Goal: Answer question/provide support

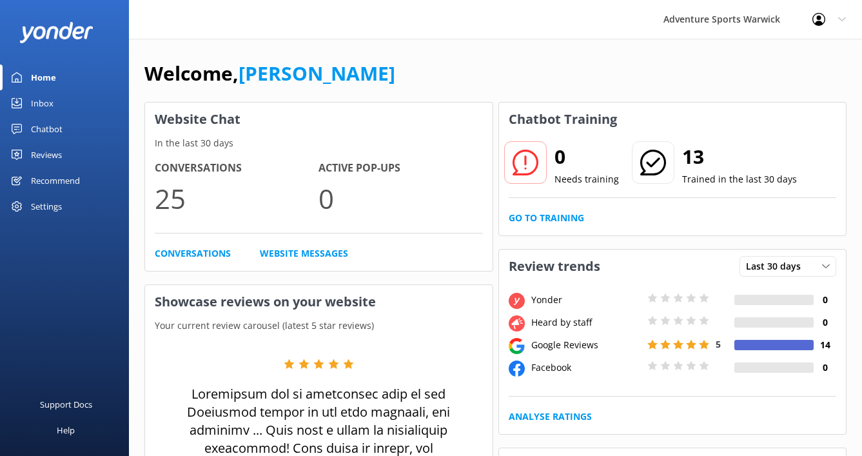
scroll to position [55, 0]
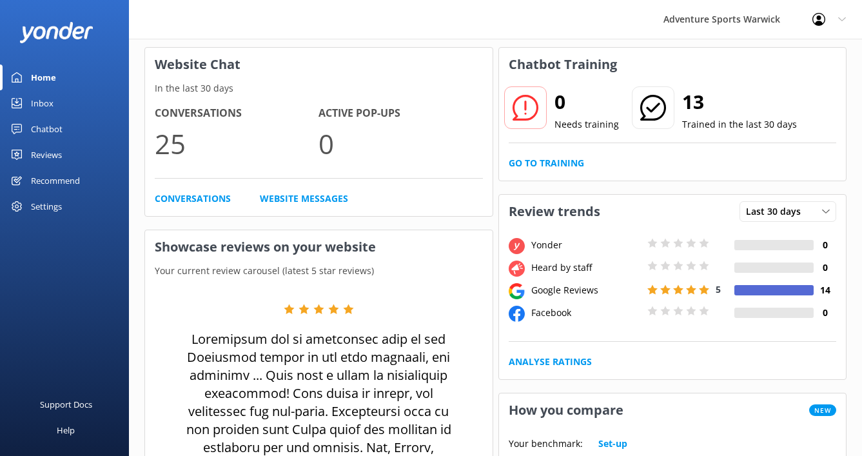
click at [50, 101] on div "Inbox" at bounding box center [42, 103] width 23 height 26
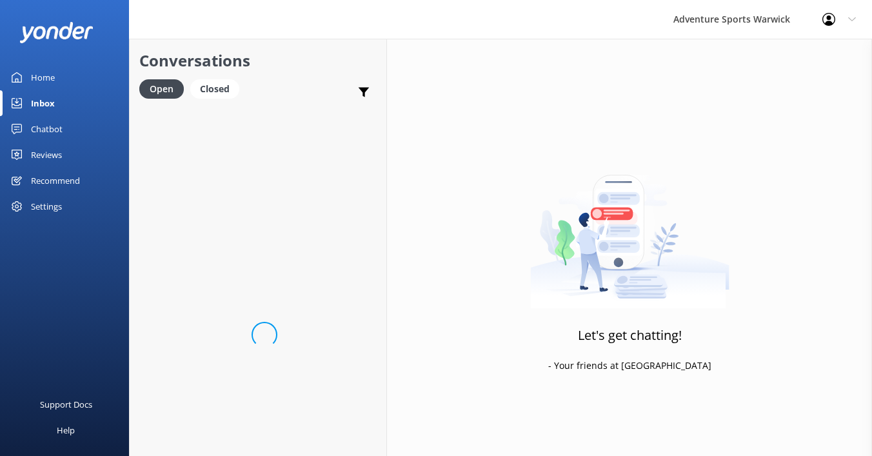
click at [45, 82] on div "Home" at bounding box center [43, 78] width 24 height 26
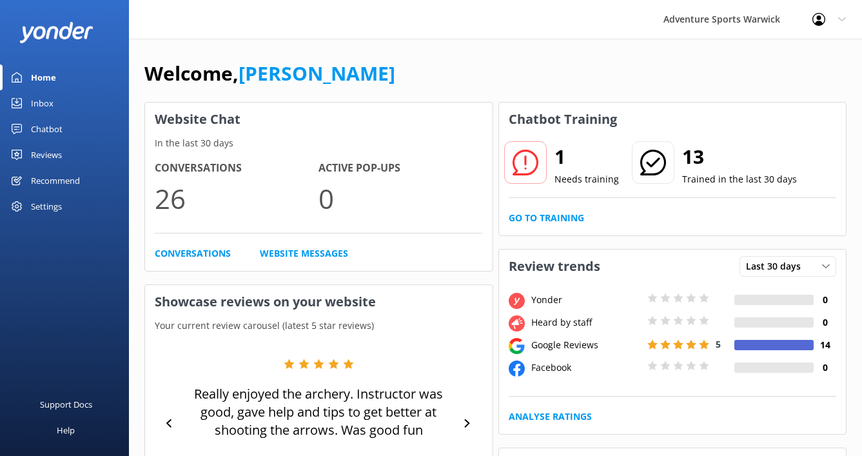
click at [46, 106] on div "Inbox" at bounding box center [42, 103] width 23 height 26
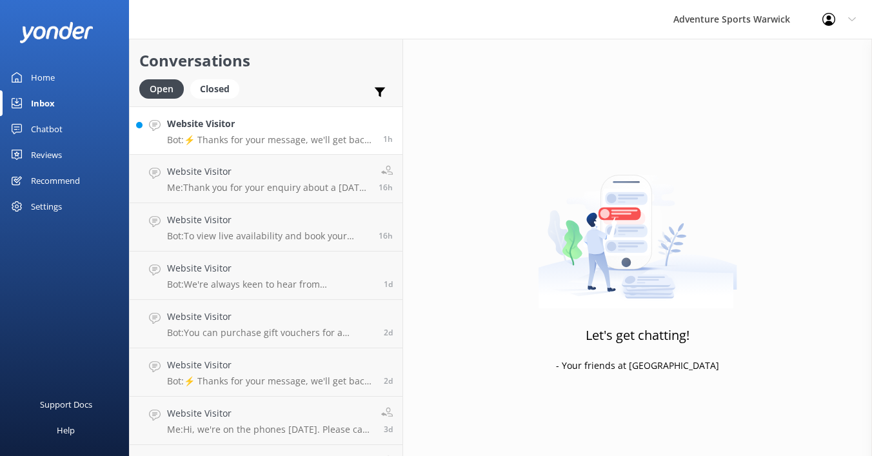
click at [252, 126] on h4 "Website Visitor" at bounding box center [270, 124] width 206 height 14
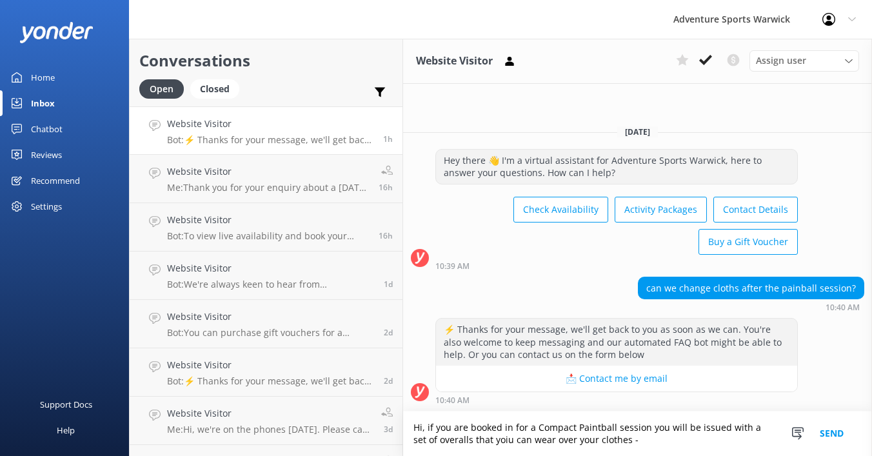
click at [465, 442] on textarea "Hi, if you are booked in for a Compact Paintball session you will be issued wit…" at bounding box center [637, 434] width 469 height 45
click at [604, 441] on textarea "Hi, if you are booked in for a Compact Paintball session you will be issued wit…" at bounding box center [637, 434] width 469 height 45
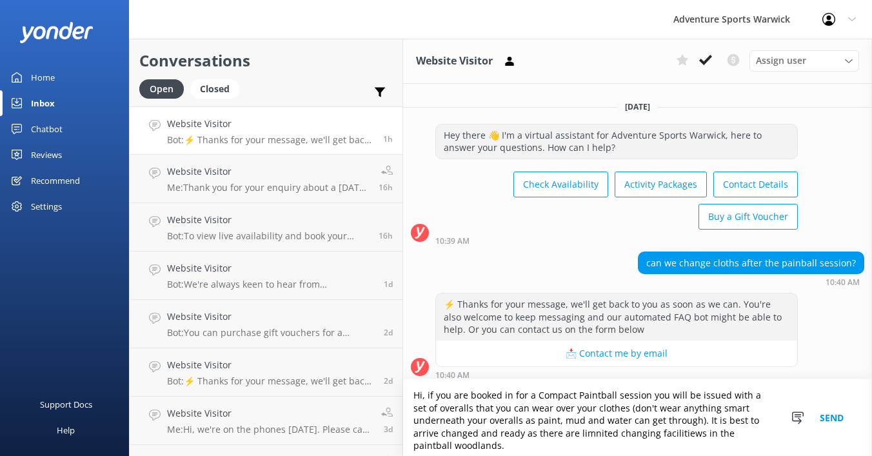
click at [590, 439] on textarea "Hi, if you are booked in for a Compact Paintball session you will be issued wit…" at bounding box center [637, 417] width 469 height 77
click at [495, 441] on textarea "Hi, if you are booked in for a Compact Paintball session you will be issued wit…" at bounding box center [637, 417] width 469 height 77
click at [731, 440] on textarea "Hi, if you are booked in for a Compact Paintball session you will be issued wit…" at bounding box center [637, 417] width 469 height 77
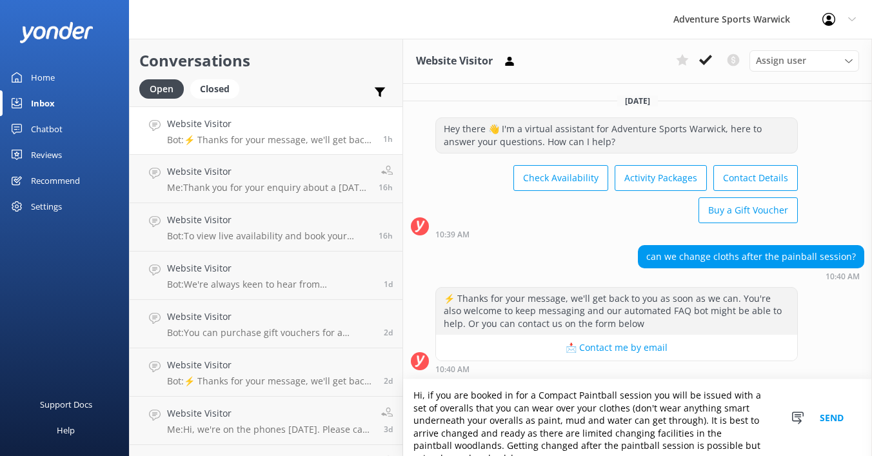
click at [616, 444] on textarea "Hi, if you are booked in for a Compact Paintball session you will be issued wit…" at bounding box center [637, 417] width 469 height 77
drag, startPoint x: 740, startPoint y: 446, endPoint x: 393, endPoint y: 399, distance: 350.2
click at [403, 399] on textarea "Hi, if you are booked in for a Compact Paintball session you will be issued wit…" at bounding box center [637, 417] width 469 height 77
type textarea "Hi, if you are booked in for a Compact Paintball session you will be issued wit…"
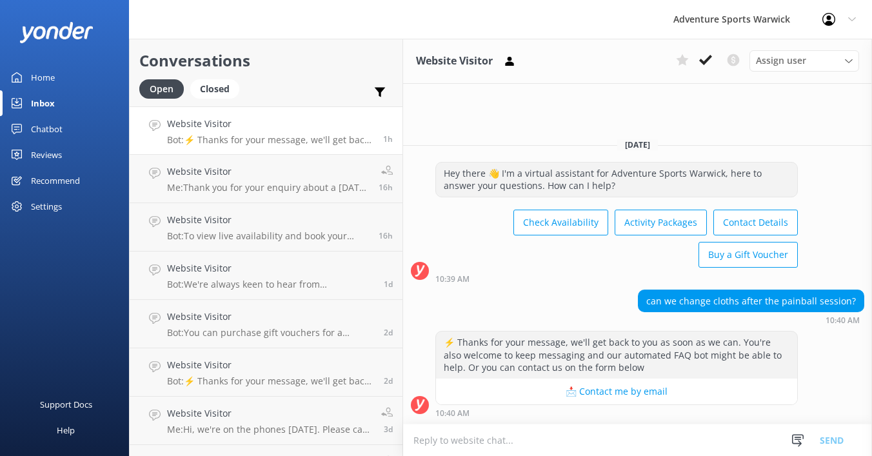
paste textarea "Hi, if you’re booked for a Compact Paintball session, you’ll be provided with o…"
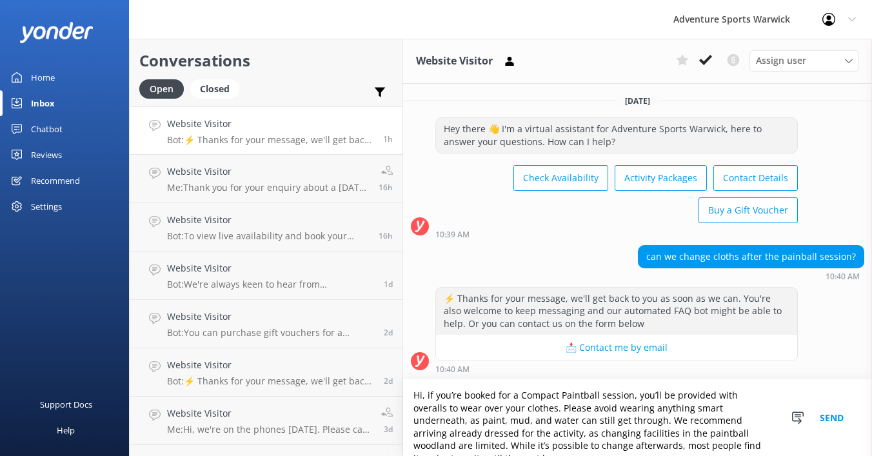
type textarea "Hi, if you’re booked for a Compact Paintball session, you’ll be provided with o…"
click at [835, 417] on button "Send" at bounding box center [832, 417] width 48 height 77
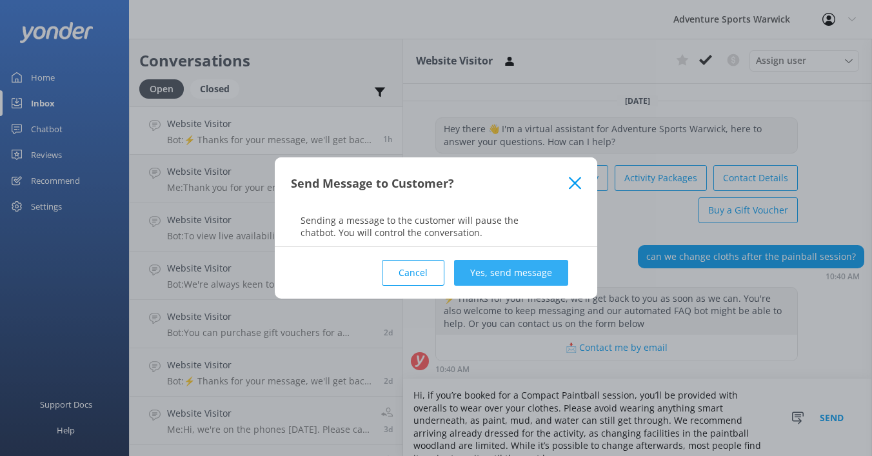
click at [537, 270] on button "Yes, send message" at bounding box center [511, 273] width 114 height 26
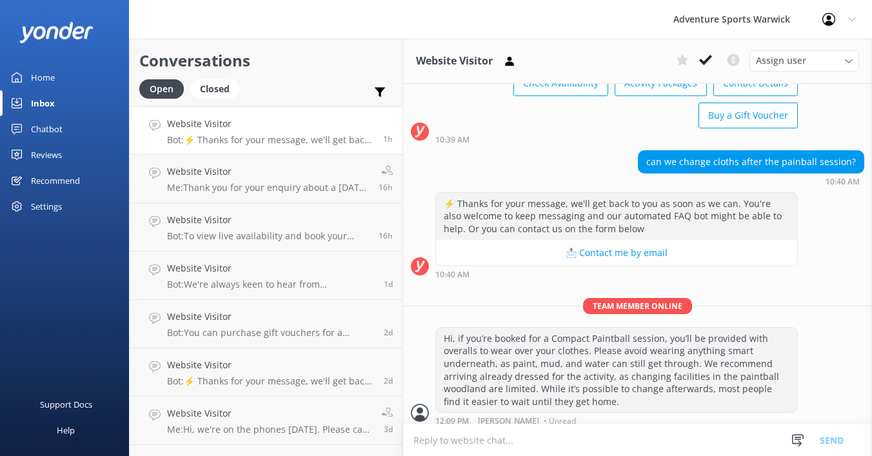
scroll to position [102, 0]
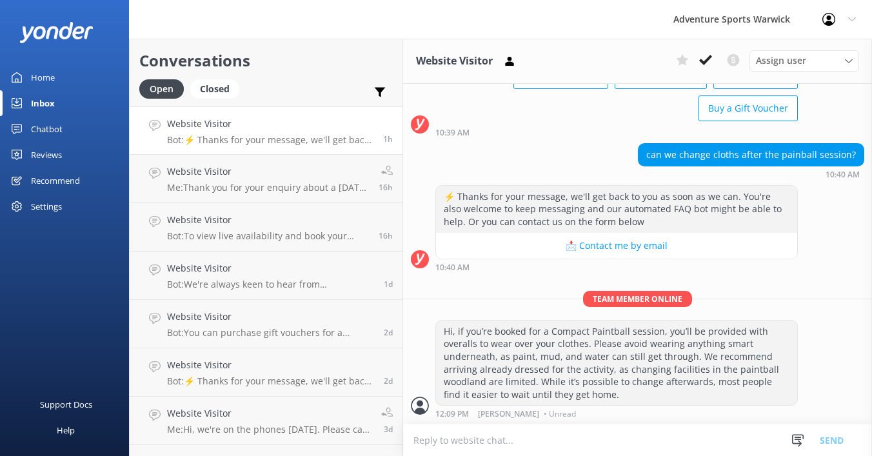
click at [35, 79] on div "Home" at bounding box center [43, 78] width 24 height 26
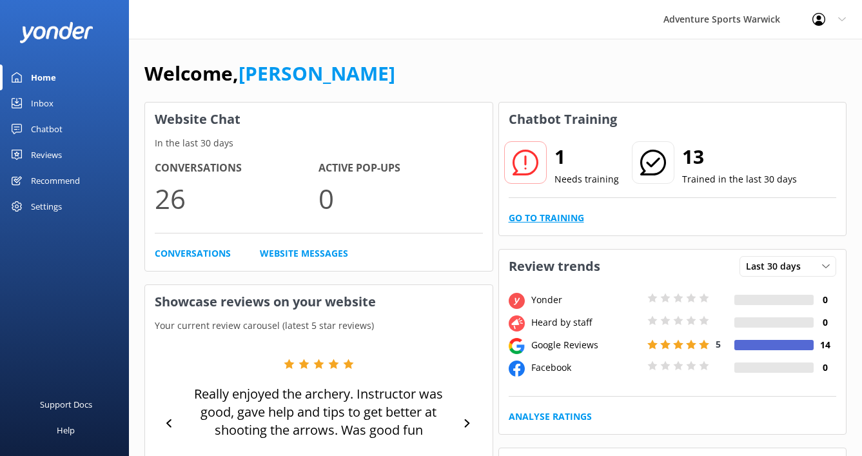
click at [568, 216] on link "Go to Training" at bounding box center [546, 218] width 75 height 14
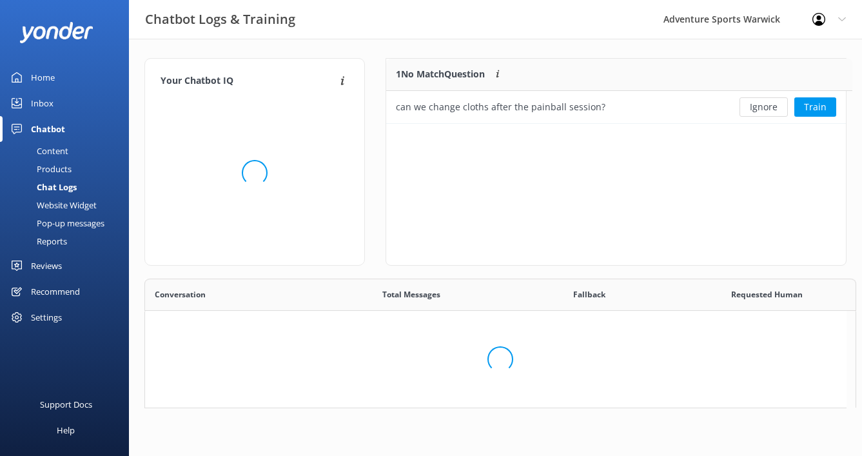
scroll to position [55, 450]
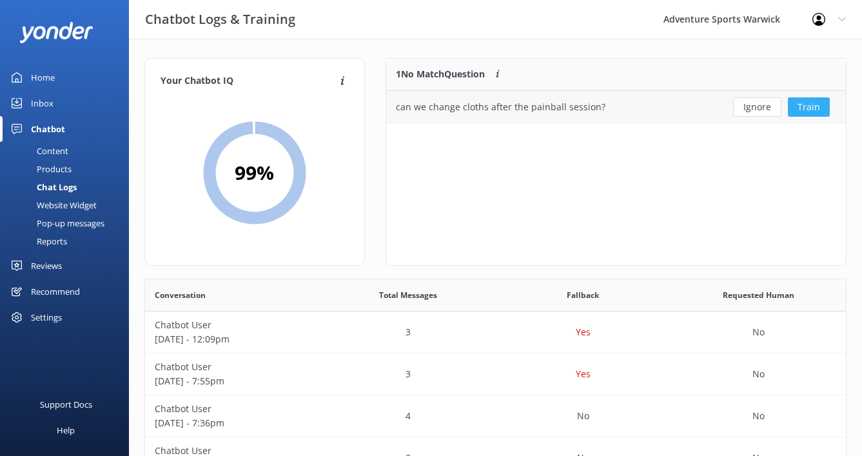
click at [805, 107] on button "Train" at bounding box center [809, 106] width 42 height 19
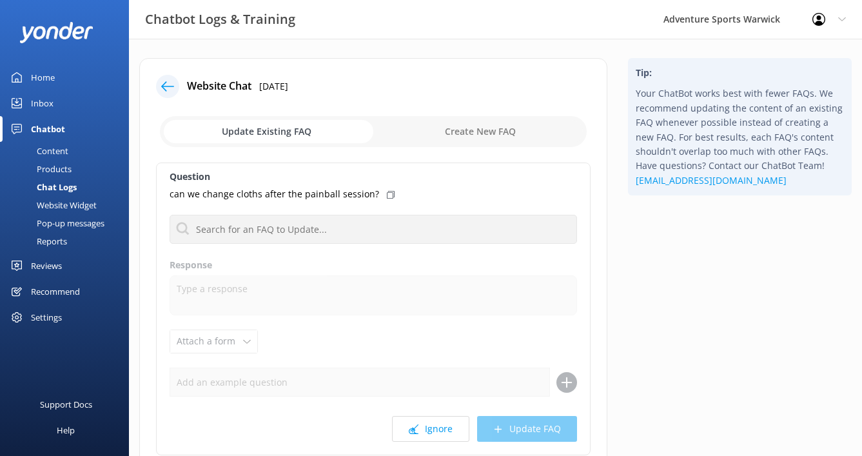
click at [501, 129] on input "checkbox" at bounding box center [373, 131] width 427 height 31
checkbox input "true"
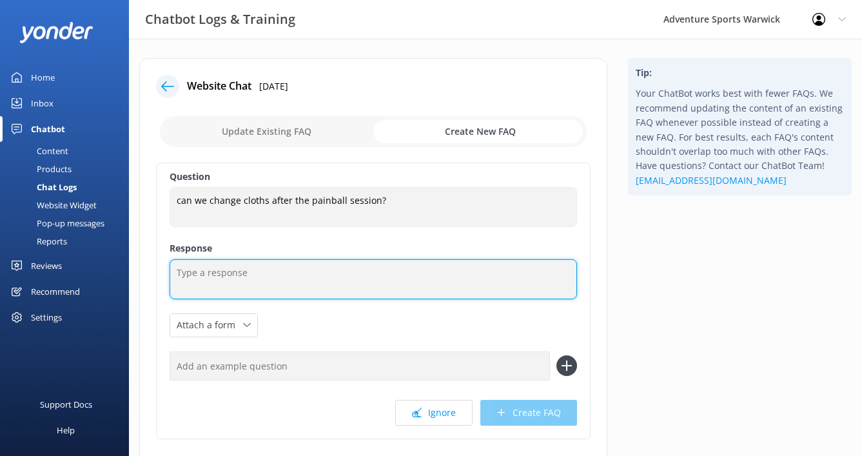
click at [229, 281] on textarea at bounding box center [374, 279] width 408 height 40
paste textarea "Hi, if you’re booked for a Compact Paintball session, you’ll be provided with o…"
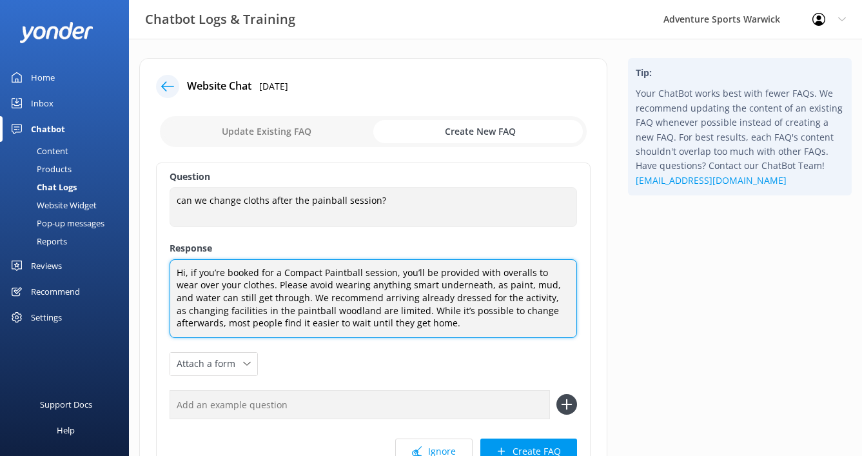
type textarea "Hi, if you’re booked for a Compact Paintball session, you’ll be provided with o…"
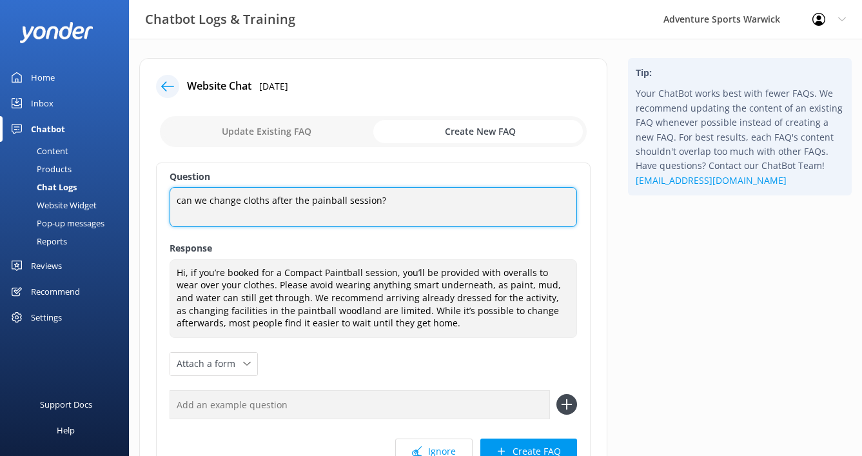
click at [260, 199] on textarea "can we change cloths after the painball session?" at bounding box center [374, 207] width 408 height 40
click at [330, 199] on textarea "can we change clothes after the painball session?" at bounding box center [374, 207] width 408 height 40
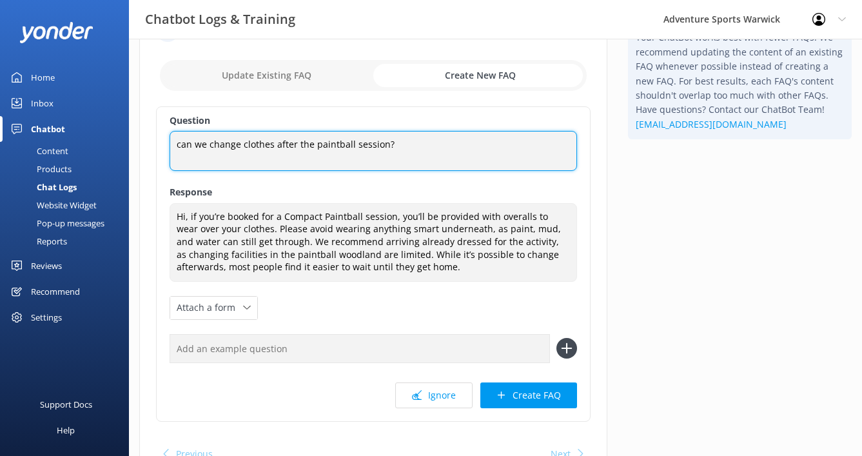
scroll to position [91, 0]
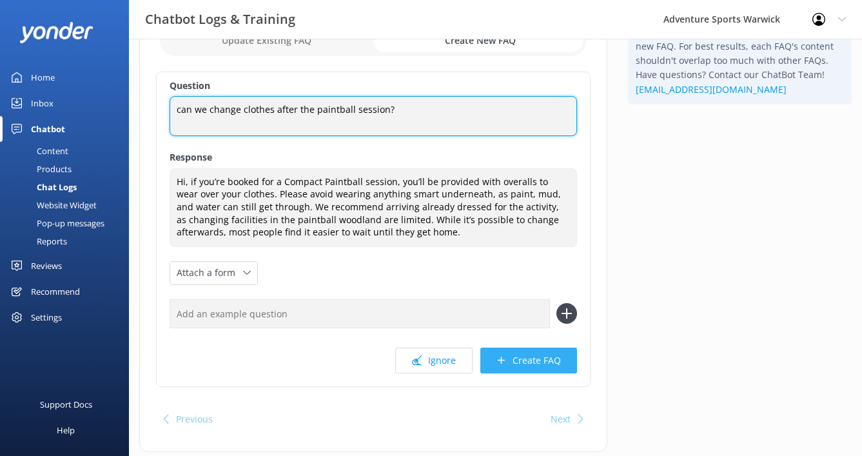
type textarea "can we change clothes after the paintball session?"
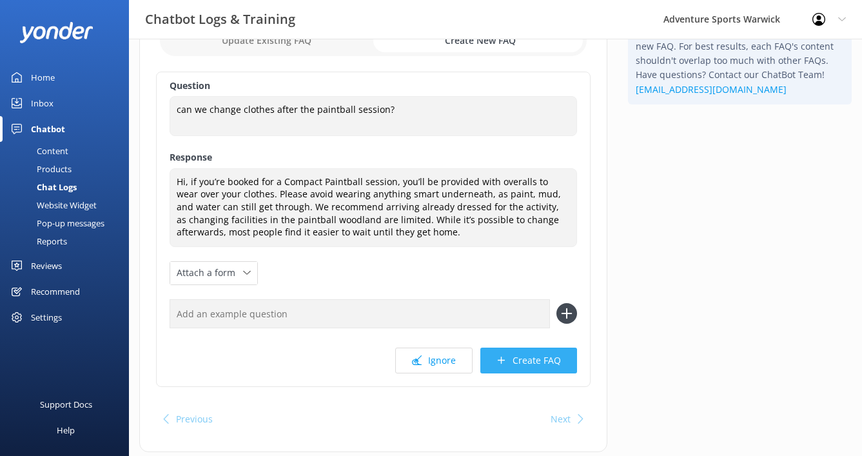
click at [519, 363] on button "Create FAQ" at bounding box center [529, 361] width 97 height 26
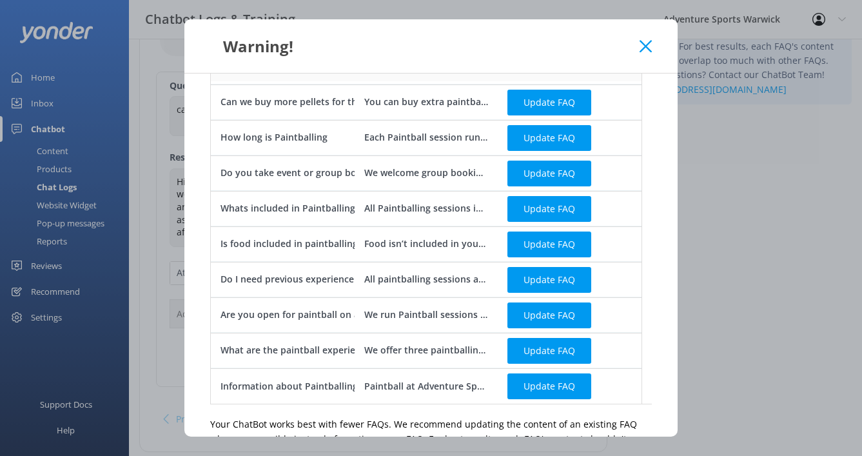
scroll to position [153, 0]
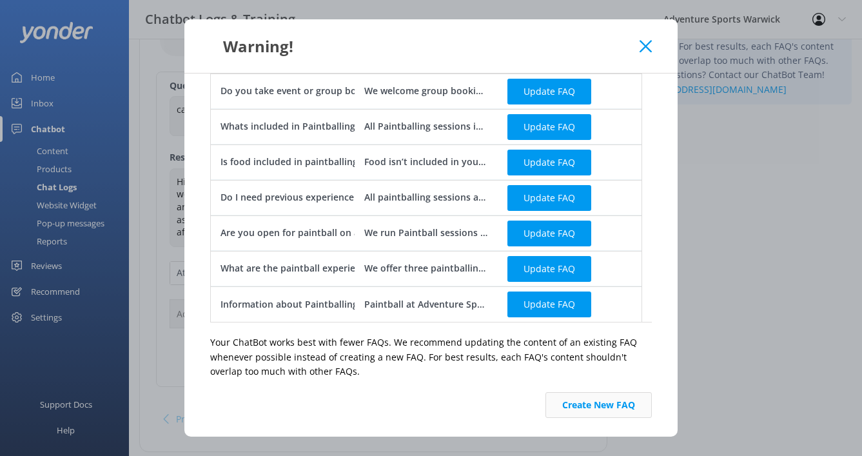
click at [582, 406] on button "Create New FAQ" at bounding box center [599, 405] width 106 height 26
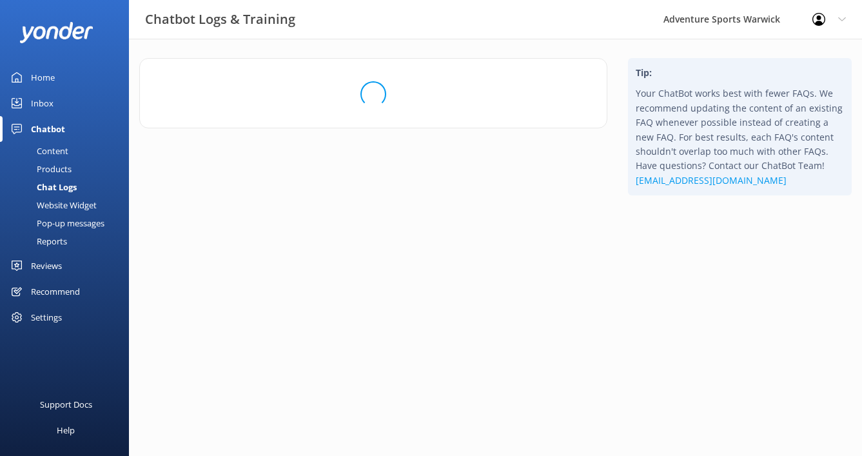
scroll to position [0, 0]
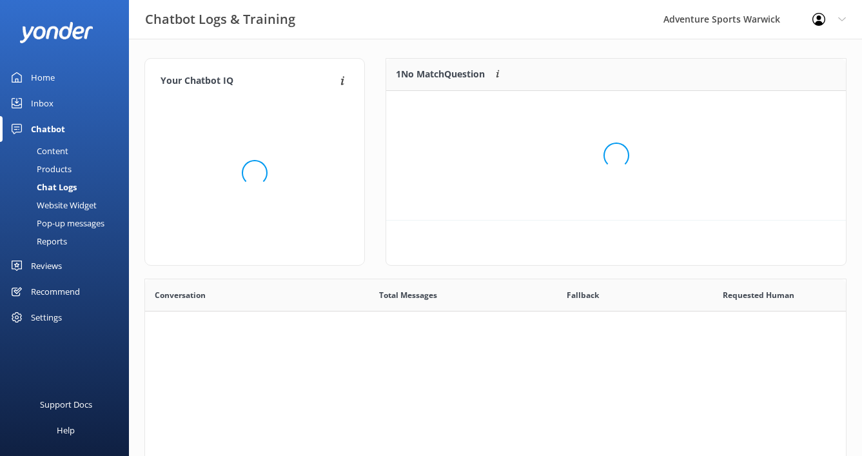
scroll to position [152, 450]
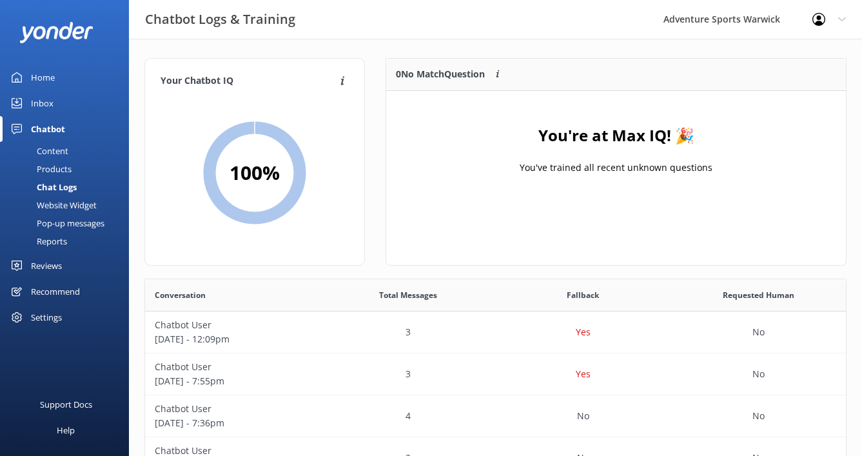
click at [48, 131] on div "Chatbot" at bounding box center [48, 129] width 34 height 26
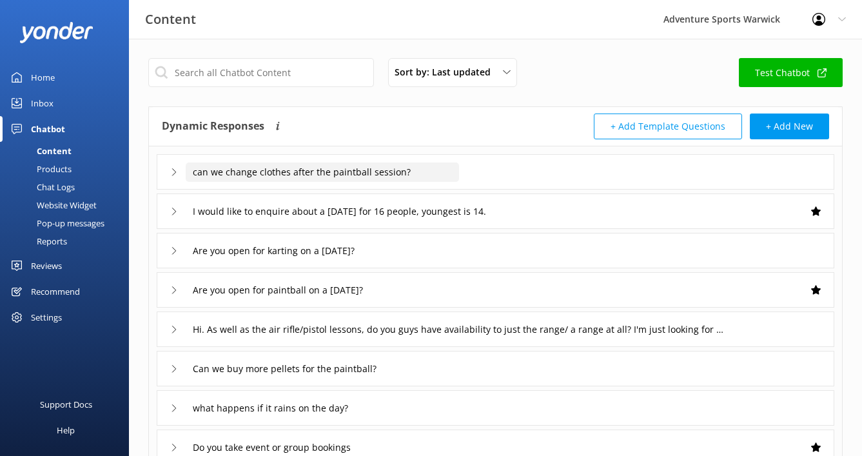
click at [277, 175] on input "can we change clothes after the paintball session?" at bounding box center [323, 172] width 274 height 19
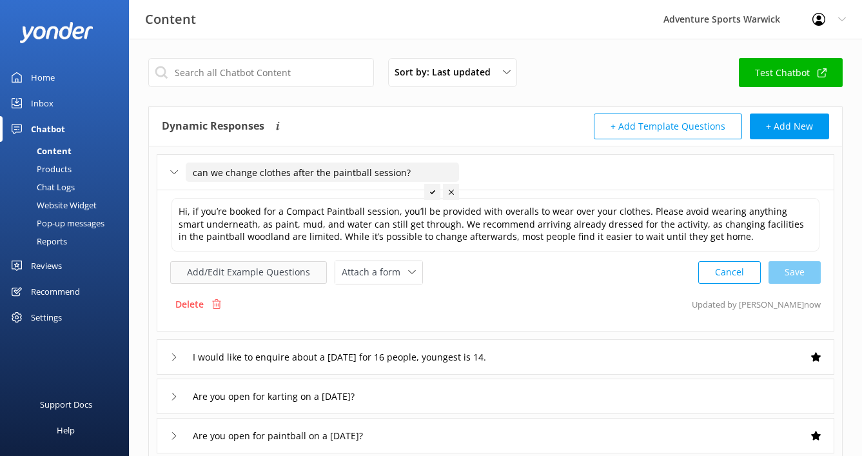
click at [266, 277] on button "Add/Edit Example Questions" at bounding box center [248, 272] width 157 height 23
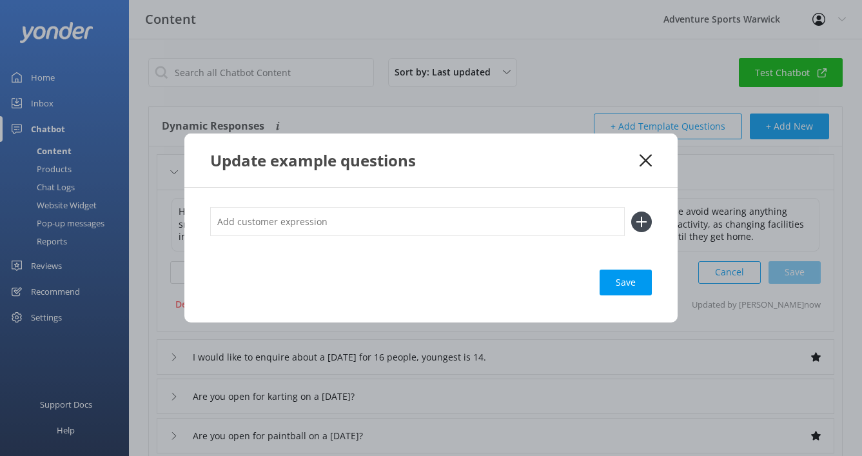
click at [294, 227] on input "text" at bounding box center [417, 221] width 415 height 29
click at [223, 219] on input "ARe there changing facilities for paintball" at bounding box center [417, 221] width 415 height 29
click at [439, 225] on input "Are there changing facilities for paintball" at bounding box center [417, 221] width 415 height 29
type input "Are there changing facilities for paintball"
click at [642, 223] on use at bounding box center [642, 221] width 11 height 11
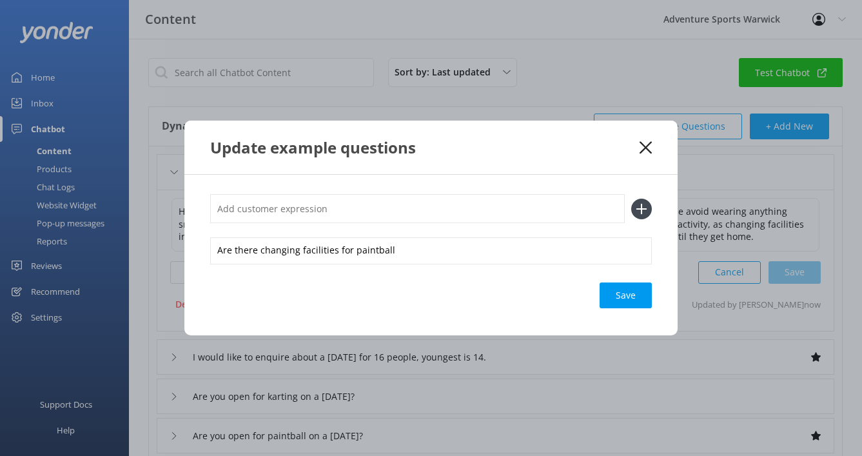
click at [352, 210] on input "text" at bounding box center [417, 208] width 415 height 29
type input "Do I get overalls for Paintball"
click at [625, 295] on div "Save" at bounding box center [626, 296] width 52 height 26
click at [633, 299] on div "Loading.." at bounding box center [627, 296] width 52 height 26
click at [644, 146] on use at bounding box center [646, 147] width 12 height 12
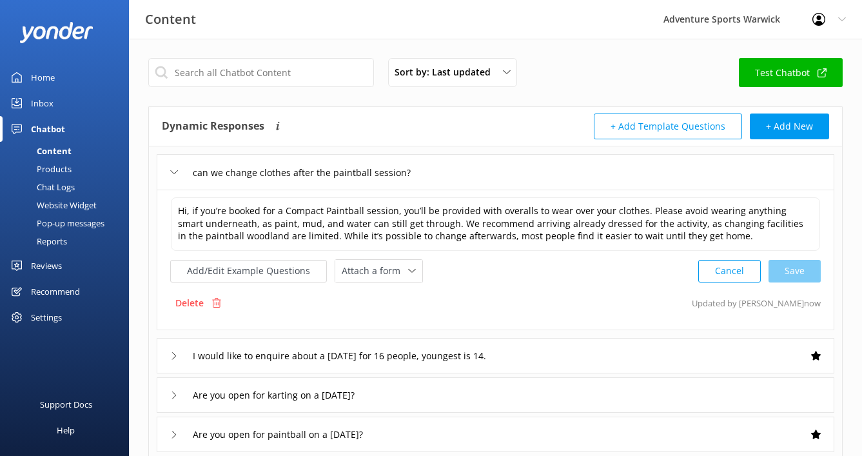
click at [41, 103] on div "Inbox" at bounding box center [42, 103] width 23 height 26
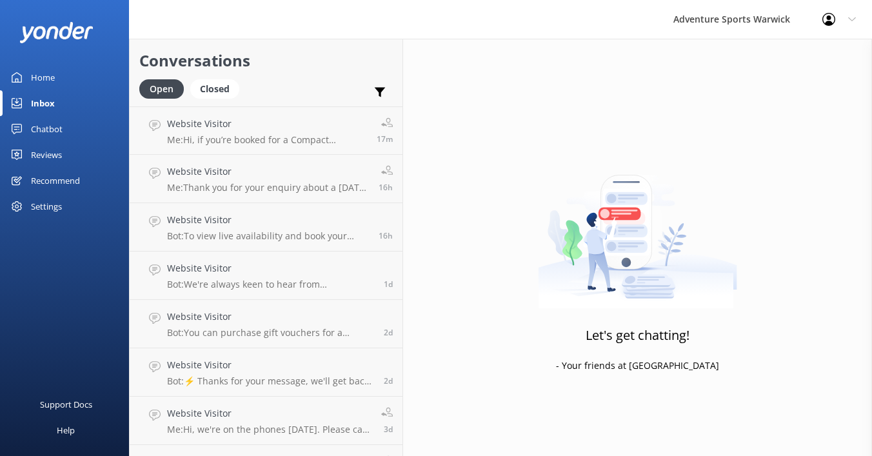
click at [36, 81] on div "Home" at bounding box center [43, 78] width 24 height 26
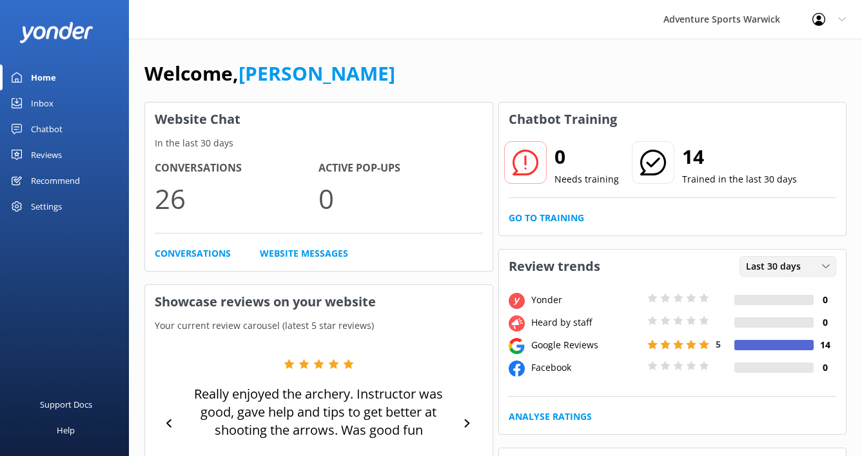
click at [826, 264] on icon at bounding box center [826, 267] width 8 height 8
click at [754, 297] on div "Last 7 days" at bounding box center [767, 292] width 41 height 13
